Goal: Task Accomplishment & Management: Manage account settings

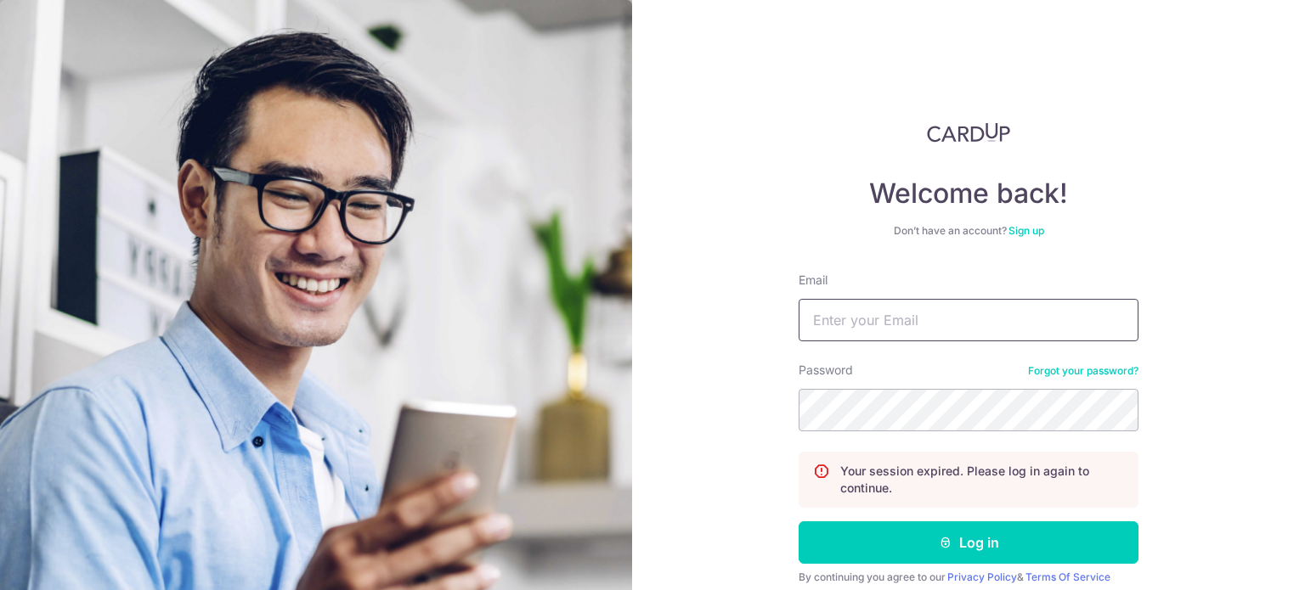
click at [951, 308] on input "Email" at bounding box center [969, 320] width 340 height 42
type input "[EMAIL_ADDRESS][DOMAIN_NAME]"
click at [799, 522] on button "Log in" at bounding box center [969, 543] width 340 height 42
drag, startPoint x: 0, startPoint y: 0, endPoint x: 951, endPoint y: 308, distance: 999.4
click at [951, 308] on input "Email" at bounding box center [969, 320] width 340 height 42
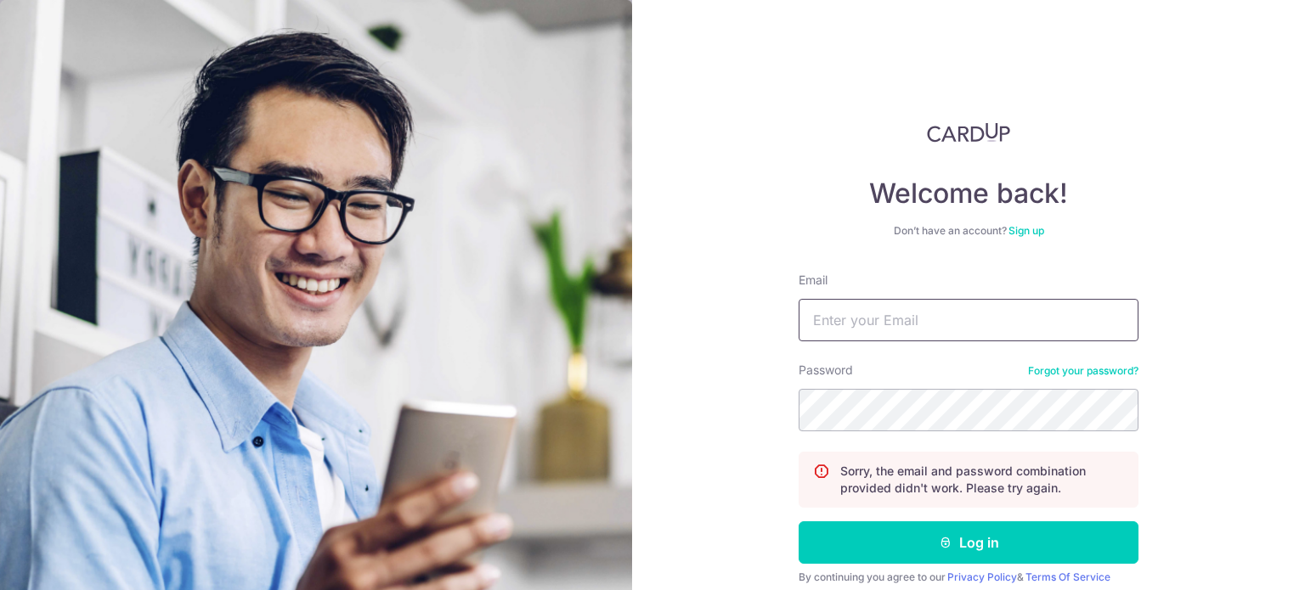
type input "[EMAIL_ADDRESS][DOMAIN_NAME]"
click at [799, 522] on button "Log in" at bounding box center [969, 543] width 340 height 42
click at [938, 326] on input "Email" at bounding box center [969, 320] width 340 height 42
type input "[EMAIL_ADDRESS][DOMAIN_NAME]"
click at [799, 522] on button "Log in" at bounding box center [969, 543] width 340 height 42
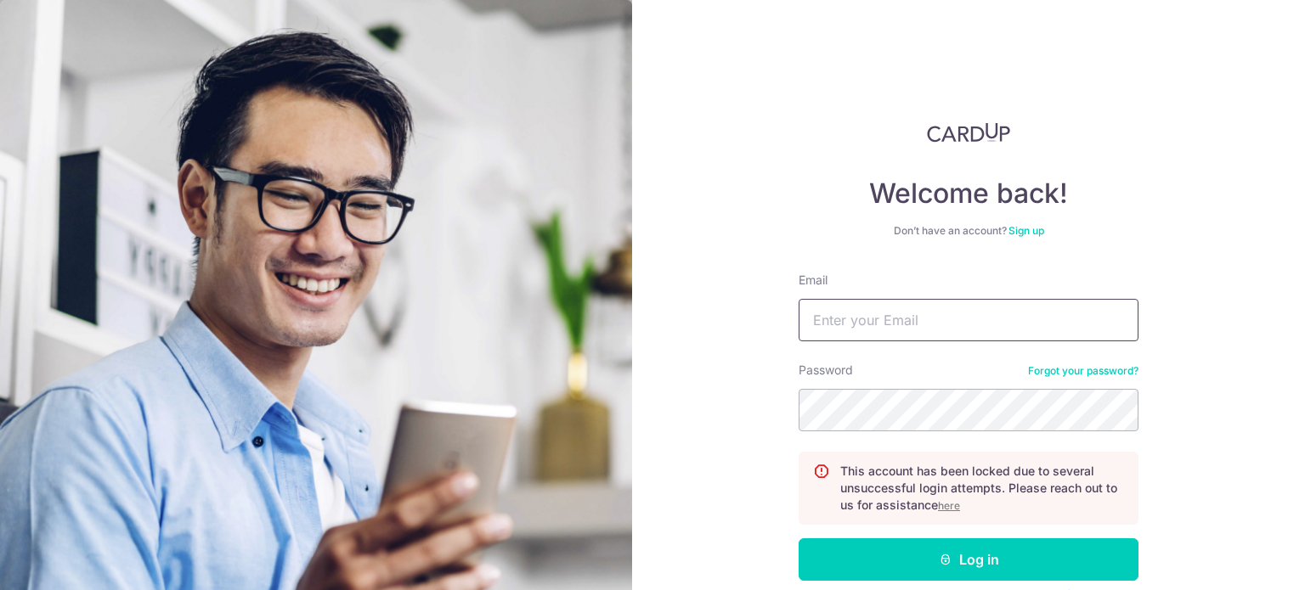
drag, startPoint x: 0, startPoint y: 0, endPoint x: 938, endPoint y: 326, distance: 993.0
click at [938, 326] on input "Email" at bounding box center [969, 320] width 340 height 42
click at [941, 505] on u "here" at bounding box center [949, 506] width 22 height 13
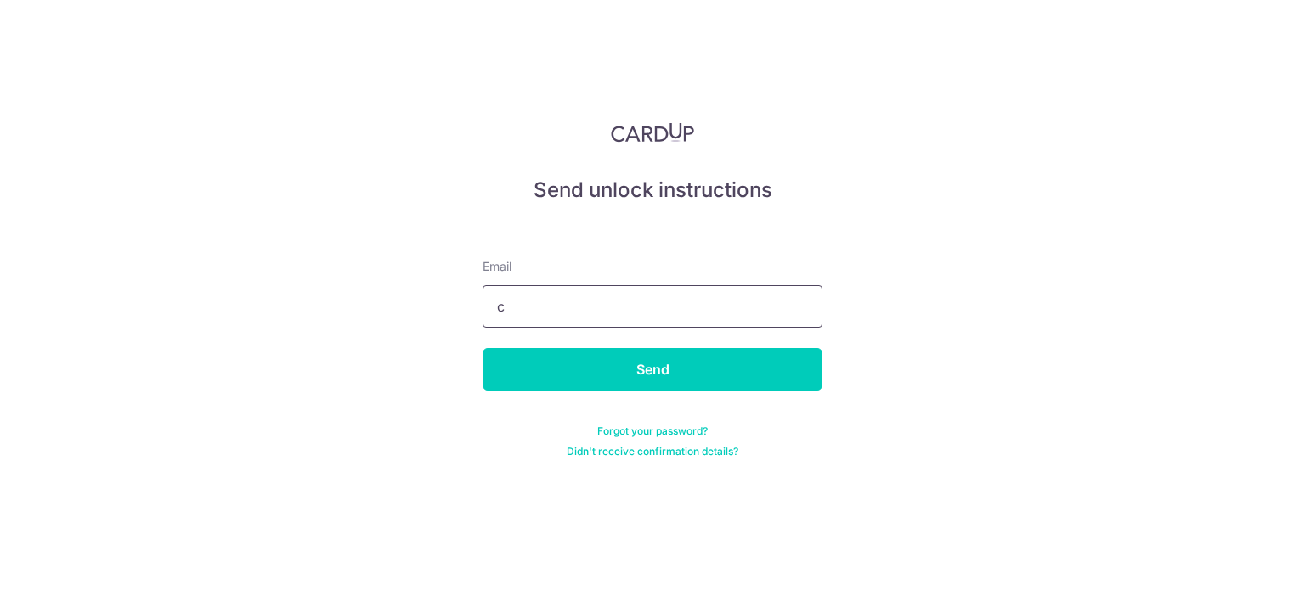
click at [709, 305] on input "c" at bounding box center [653, 306] width 340 height 42
type input "[EMAIL_ADDRESS][DOMAIN_NAME]"
click at [483, 348] on input "Send" at bounding box center [653, 369] width 340 height 42
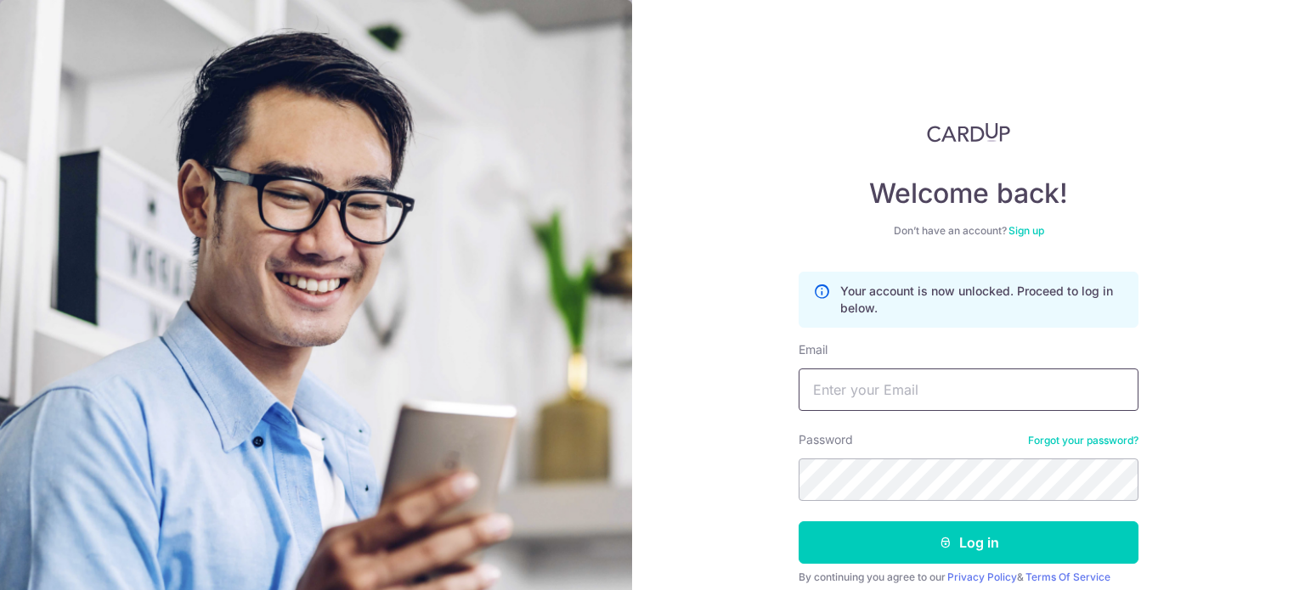
drag, startPoint x: 0, startPoint y: 0, endPoint x: 919, endPoint y: 370, distance: 990.7
click at [919, 370] on input "Email" at bounding box center [969, 390] width 340 height 42
type input "[EMAIL_ADDRESS][DOMAIN_NAME]"
click at [799, 522] on button "Log in" at bounding box center [969, 543] width 340 height 42
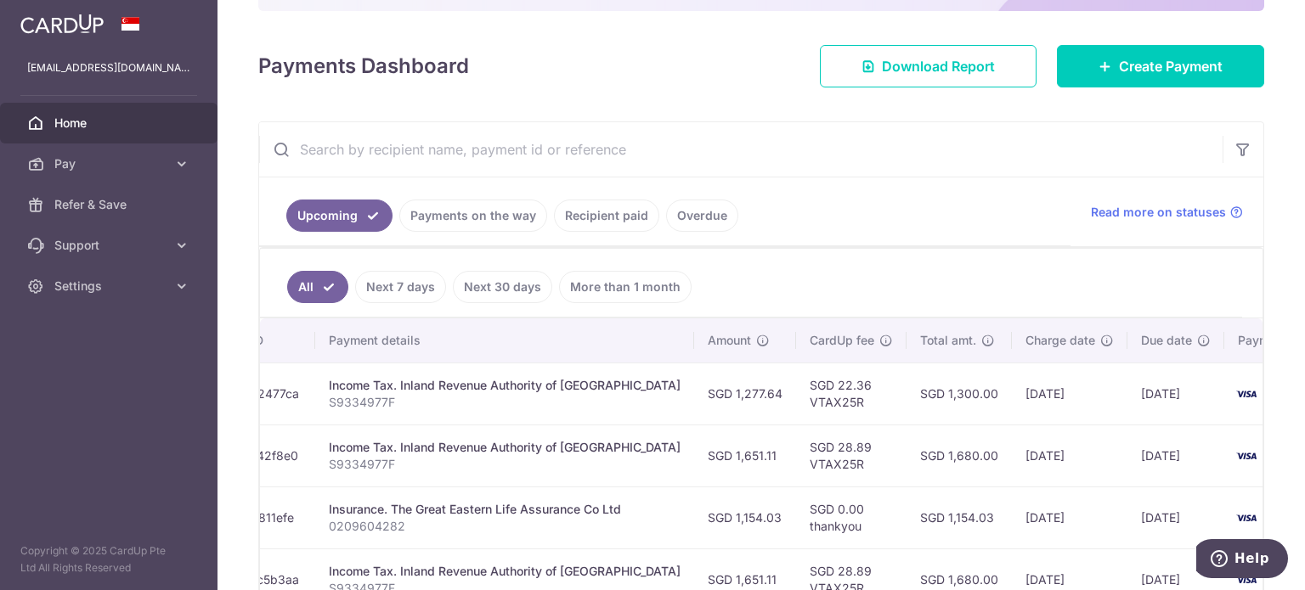
scroll to position [0, 324]
